Goal: Task Accomplishment & Management: Use online tool/utility

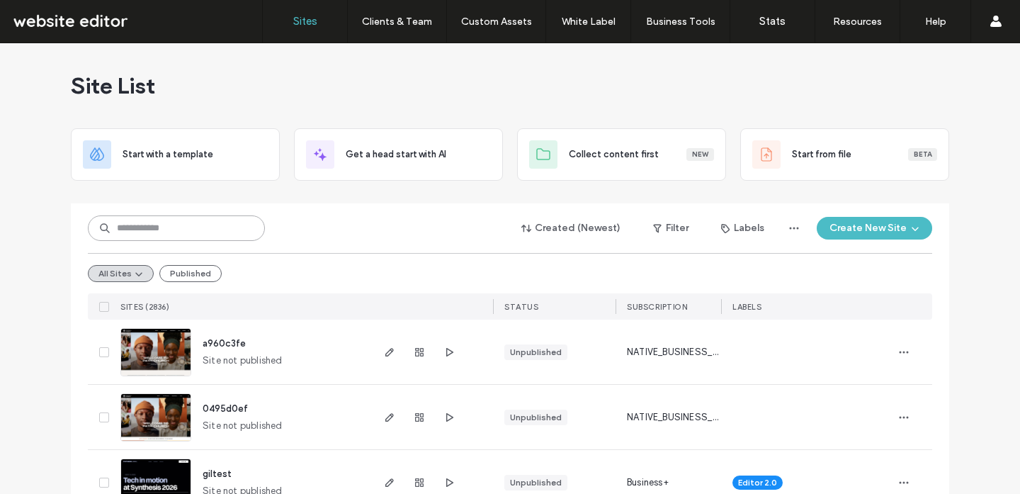
click at [233, 234] on input at bounding box center [176, 227] width 177 height 25
type input "*******"
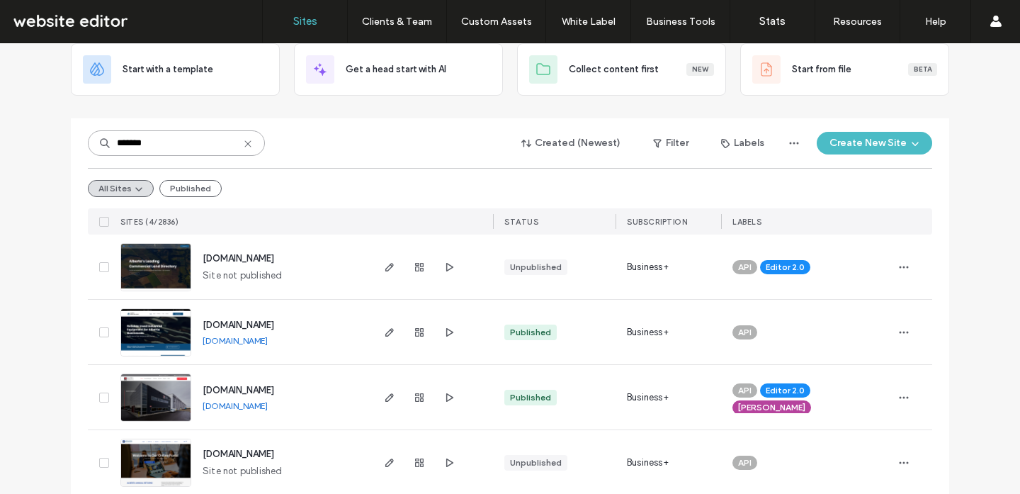
scroll to position [81, 0]
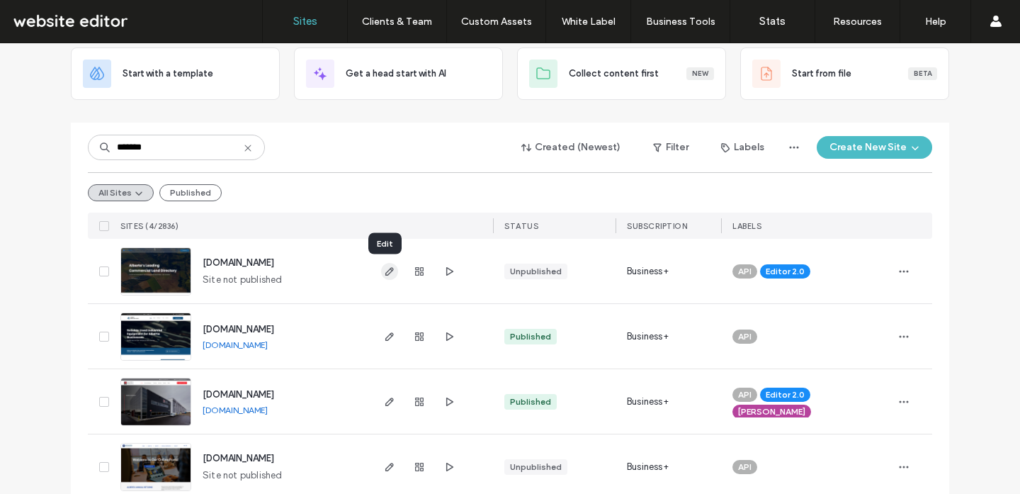
click at [384, 272] on icon "button" at bounding box center [389, 271] width 11 height 11
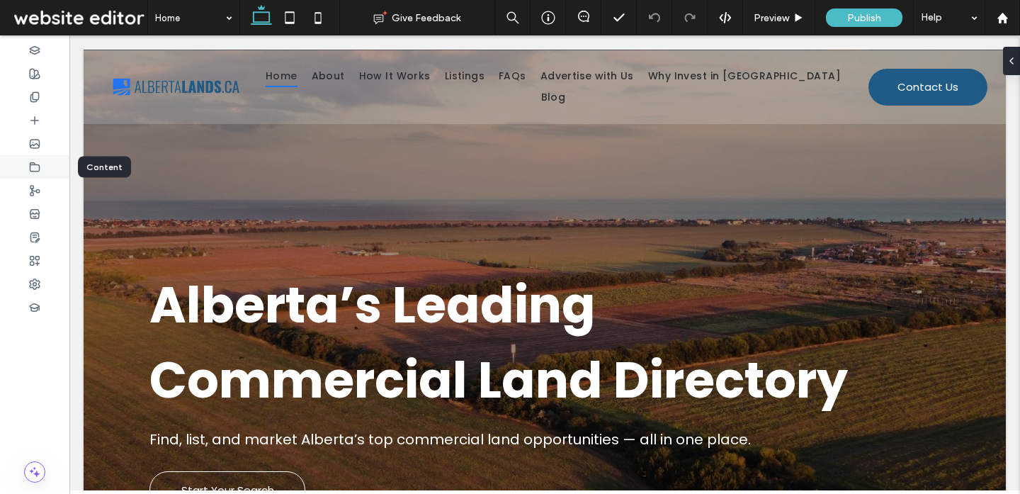
click at [43, 165] on div at bounding box center [34, 166] width 69 height 23
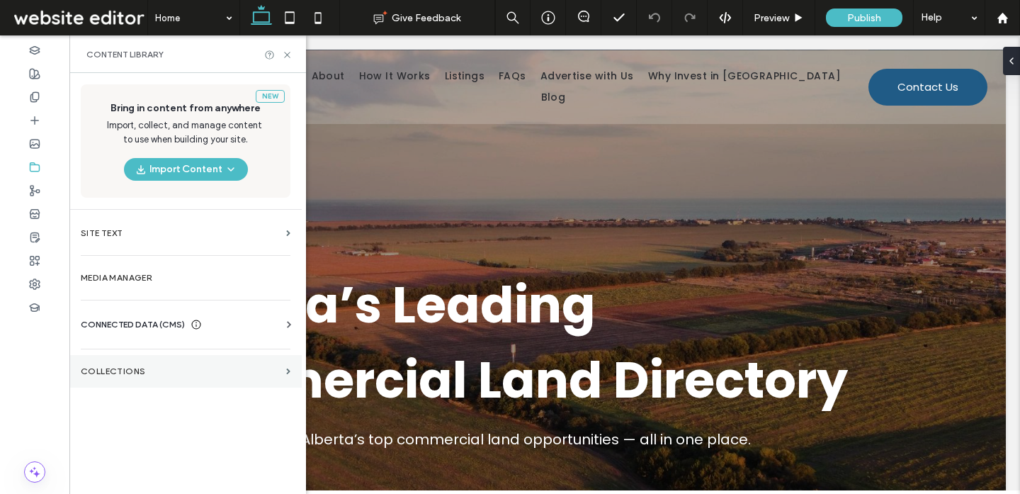
click at [100, 373] on label "Collections" at bounding box center [181, 371] width 200 height 10
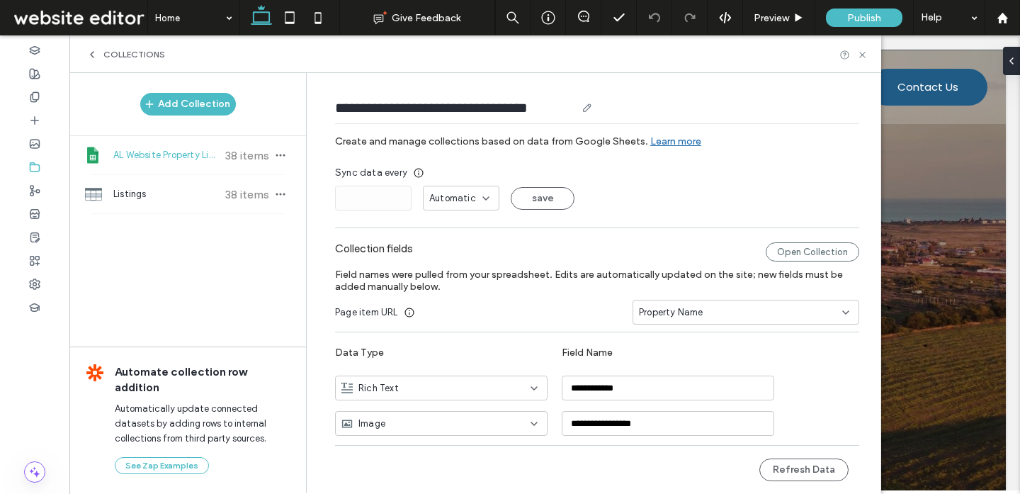
drag, startPoint x: 329, startPoint y: 110, endPoint x: 565, endPoint y: 110, distance: 236.5
click at [565, 110] on input "**********" at bounding box center [455, 108] width 241 height 20
click at [803, 246] on div "Open Collection" at bounding box center [812, 251] width 93 height 19
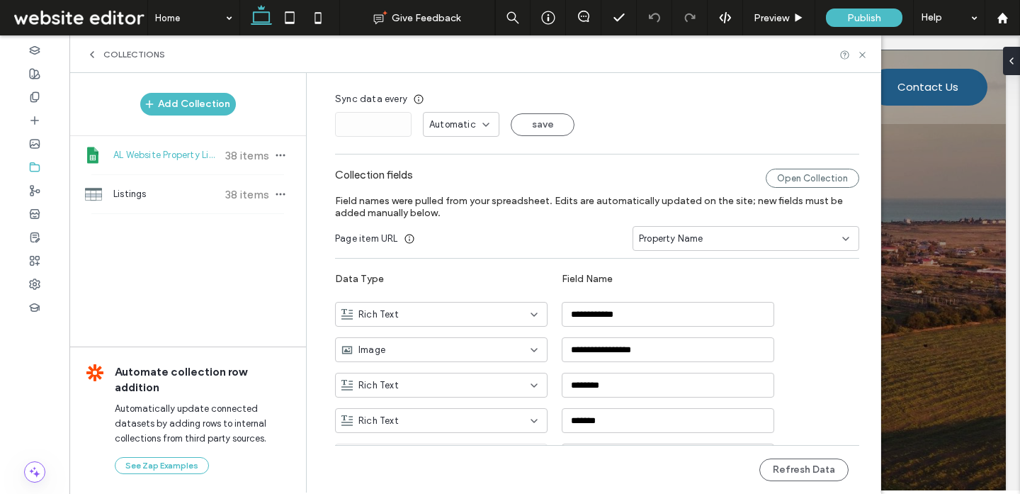
scroll to position [71, 0]
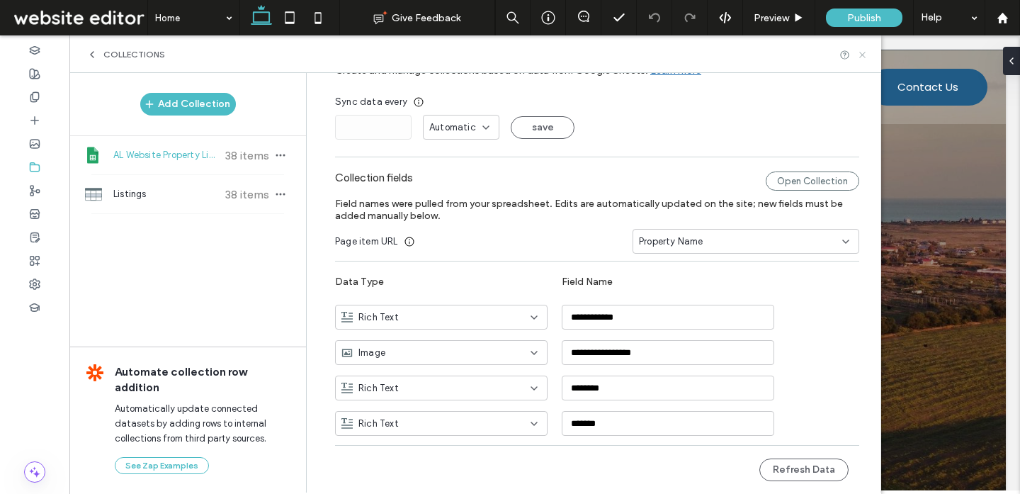
click at [860, 54] on icon at bounding box center [862, 55] width 11 height 11
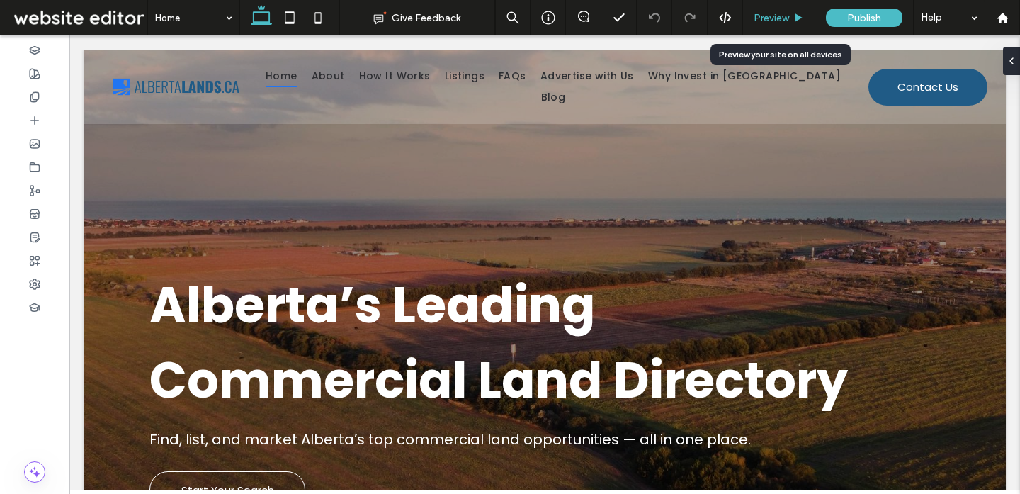
click at [777, 21] on span "Preview" at bounding box center [771, 18] width 35 height 12
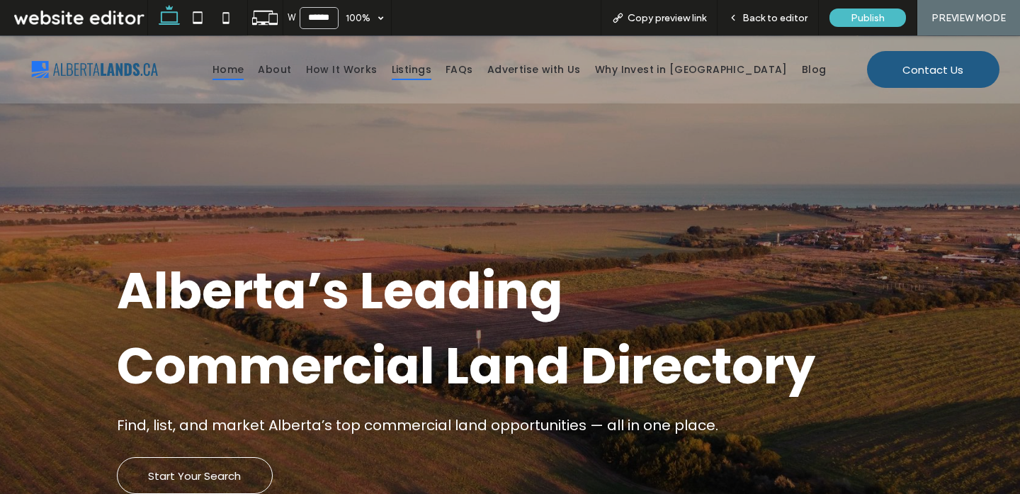
click at [431, 65] on span "Listings" at bounding box center [412, 70] width 40 height 22
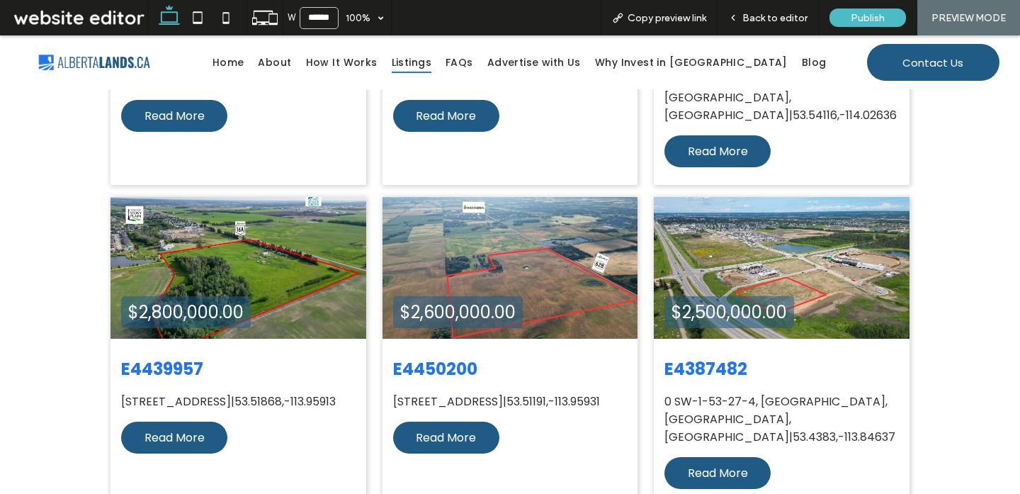
scroll to position [976, 0]
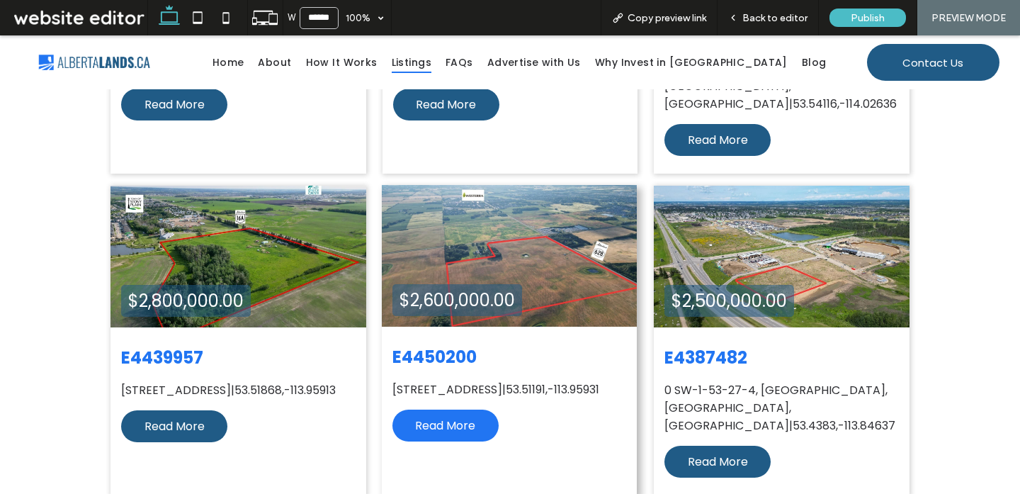
click at [451, 417] on span "Read More" at bounding box center [445, 425] width 60 height 17
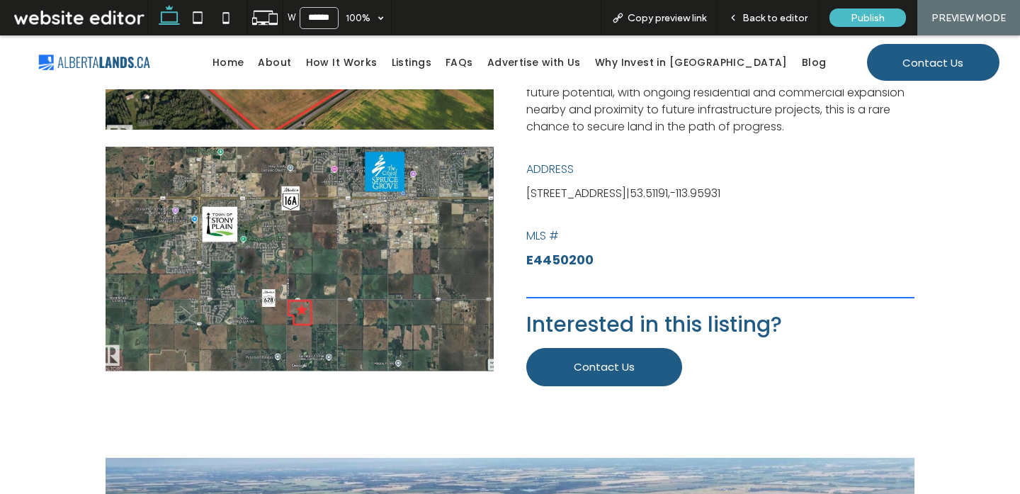
scroll to position [625, 0]
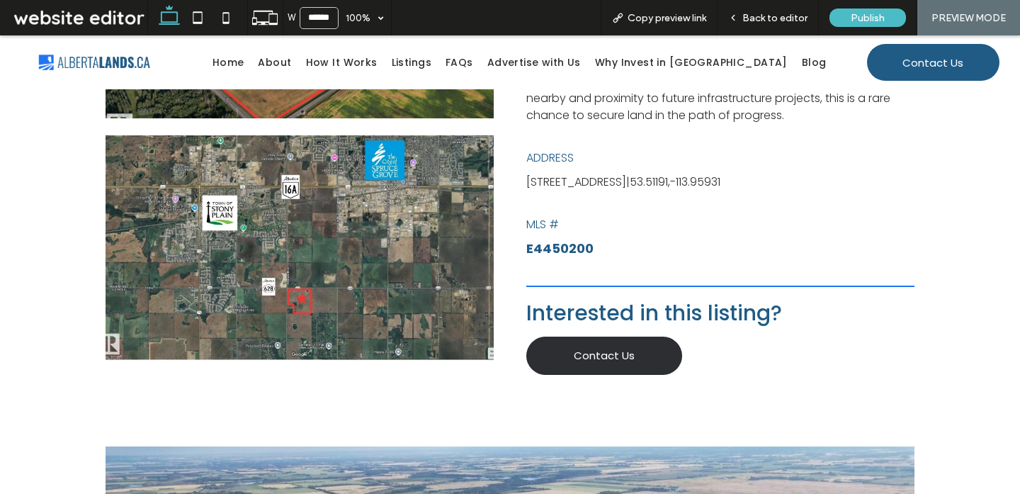
click at [616, 361] on span "Contact Us" at bounding box center [604, 355] width 61 height 16
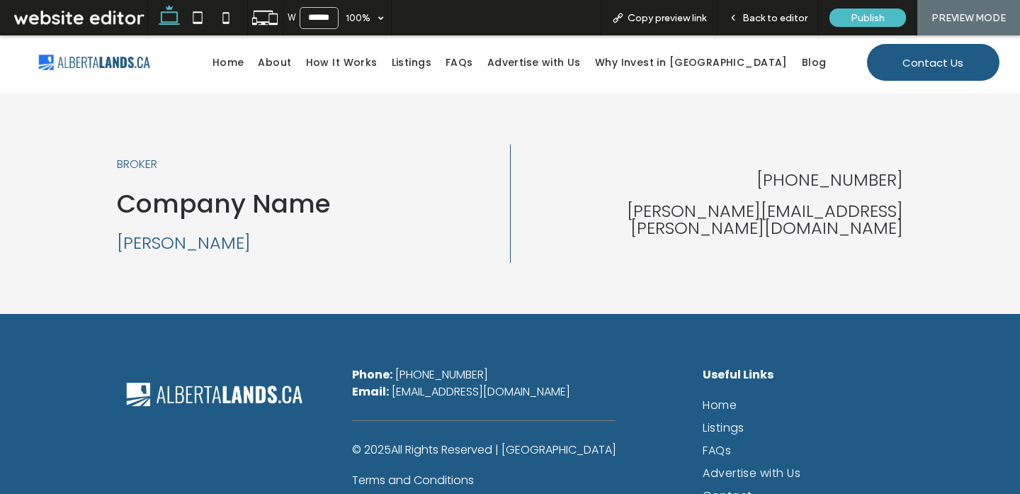
scroll to position [1889, 0]
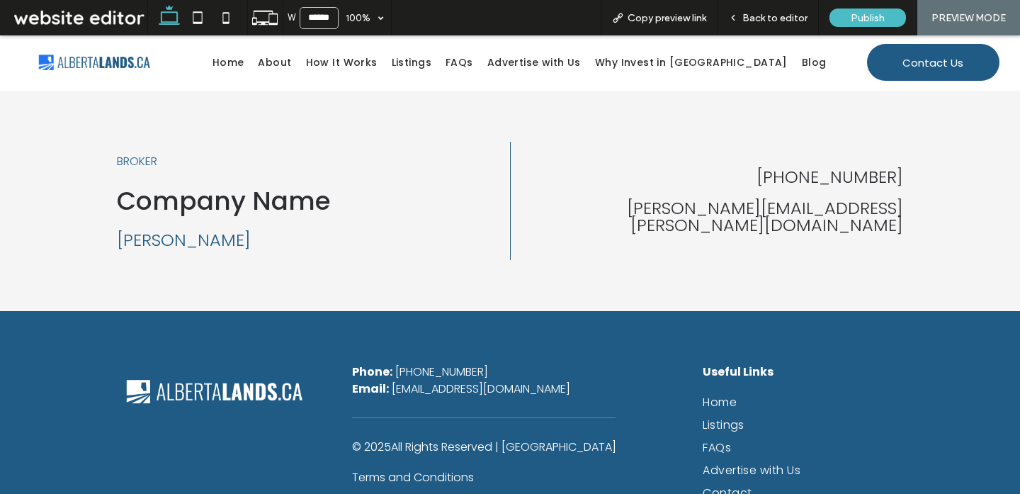
click at [817, 183] on div "[PHONE_NUMBER]" at bounding box center [712, 177] width 381 height 17
click at [715, 217] on div "[PERSON_NAME][EMAIL_ADDRESS][PERSON_NAME][DOMAIN_NAME]" at bounding box center [712, 217] width 381 height 34
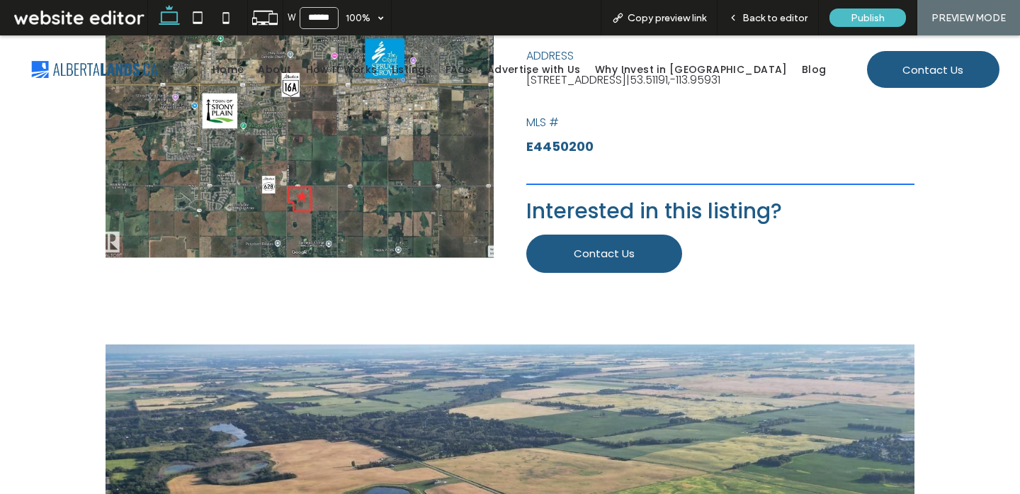
scroll to position [0, 0]
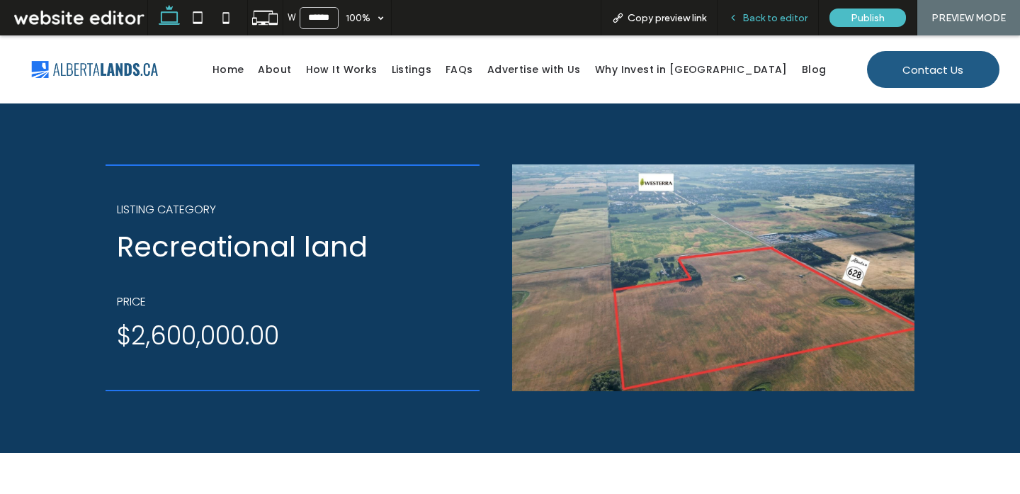
click at [771, 18] on span "Back to editor" at bounding box center [774, 18] width 65 height 12
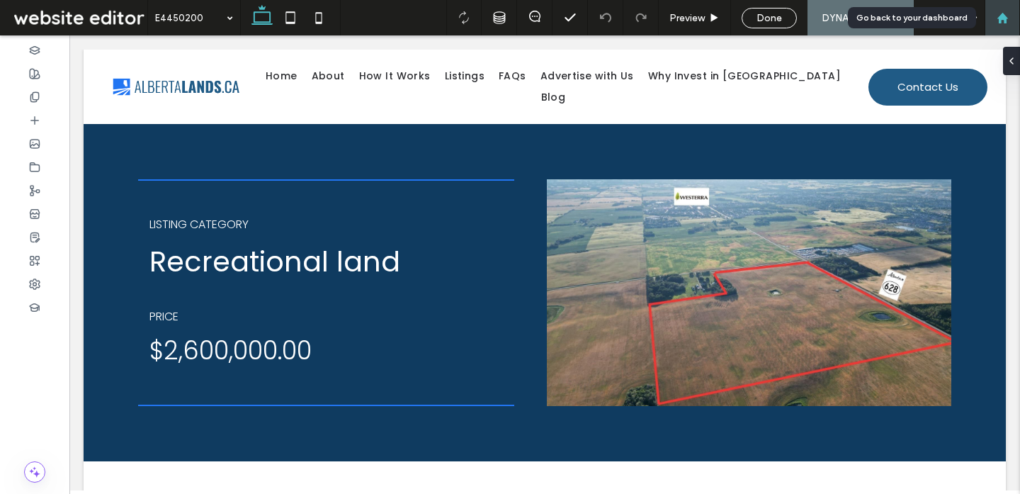
click at [1004, 23] on icon at bounding box center [1002, 18] width 12 height 12
